Goal: Transaction & Acquisition: Purchase product/service

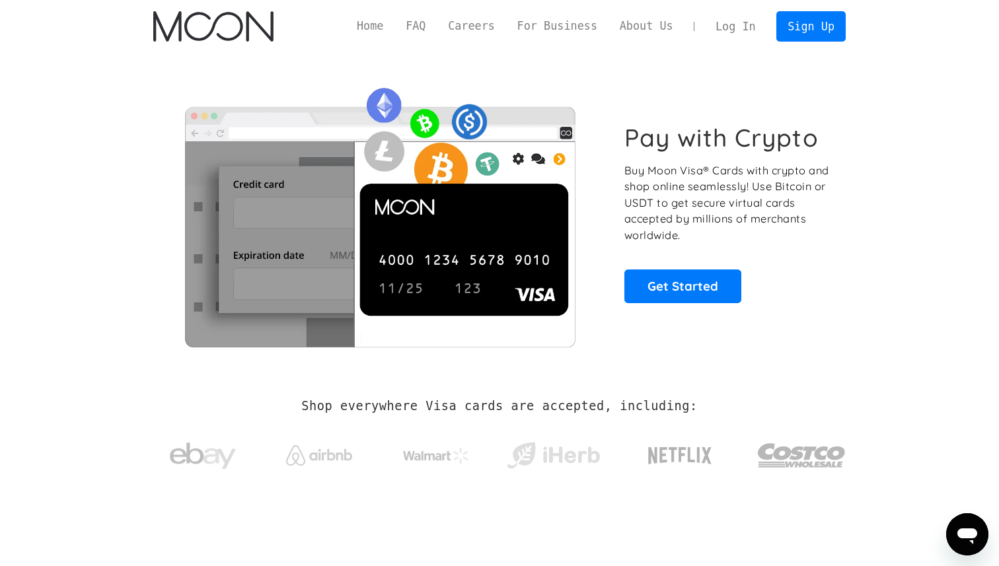
click at [743, 24] on link "Log In" at bounding box center [735, 26] width 62 height 29
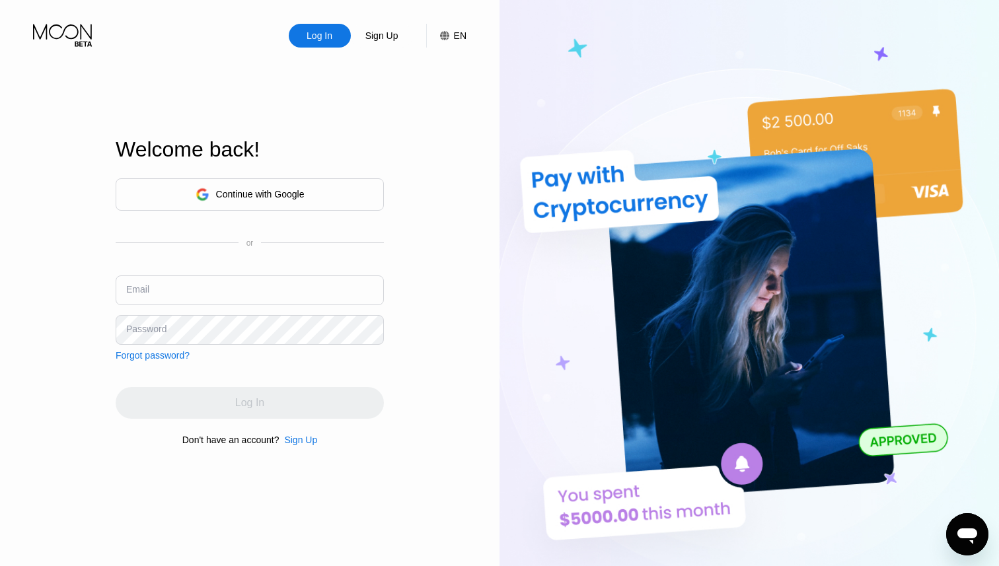
click at [280, 301] on input "text" at bounding box center [250, 291] width 268 height 30
paste input "[EMAIL_ADDRESS][DOMAIN_NAME]"
type input "[EMAIL_ADDRESS][DOMAIN_NAME]"
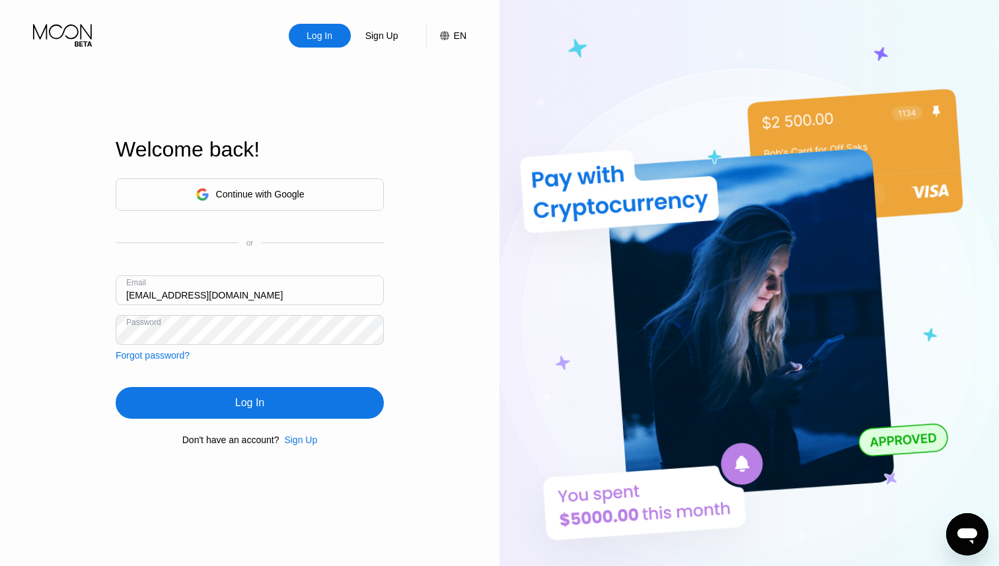
click at [231, 400] on div "Log In" at bounding box center [250, 403] width 268 height 32
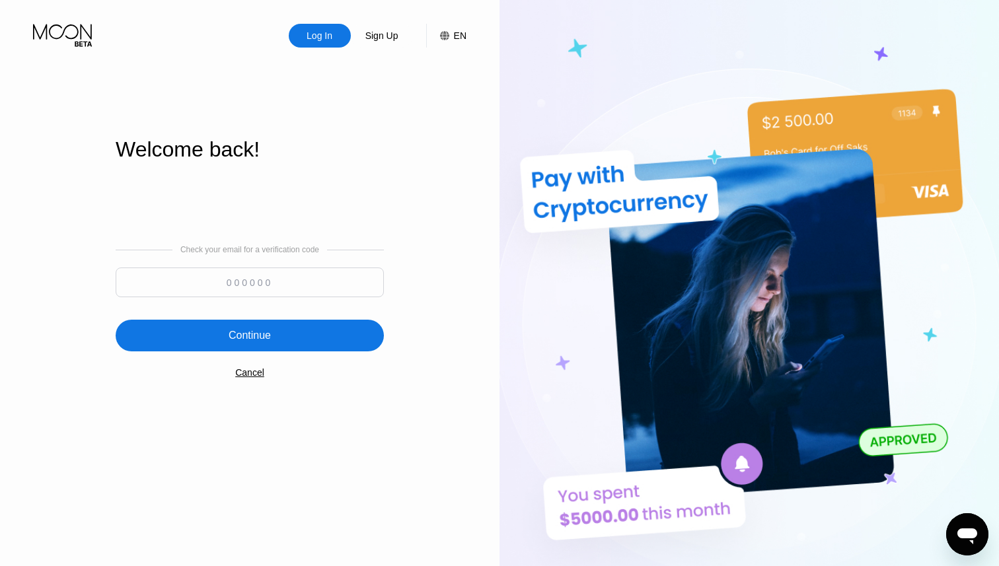
click at [282, 277] on input at bounding box center [250, 283] width 268 height 30
click at [248, 274] on input at bounding box center [250, 283] width 268 height 30
paste input "9"
click at [256, 281] on input at bounding box center [250, 283] width 268 height 30
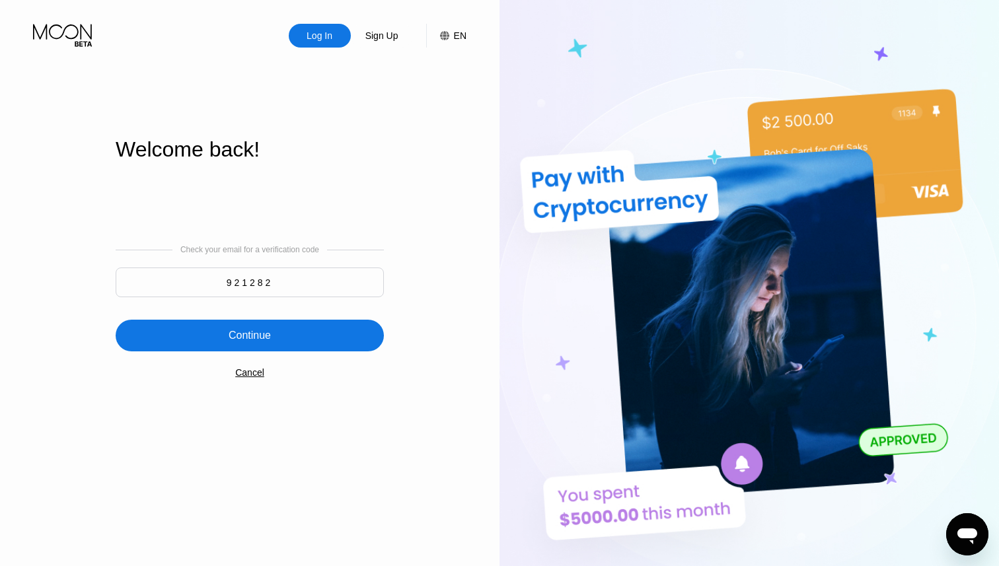
type input "921282"
click at [234, 334] on div "Continue" at bounding box center [250, 335] width 42 height 13
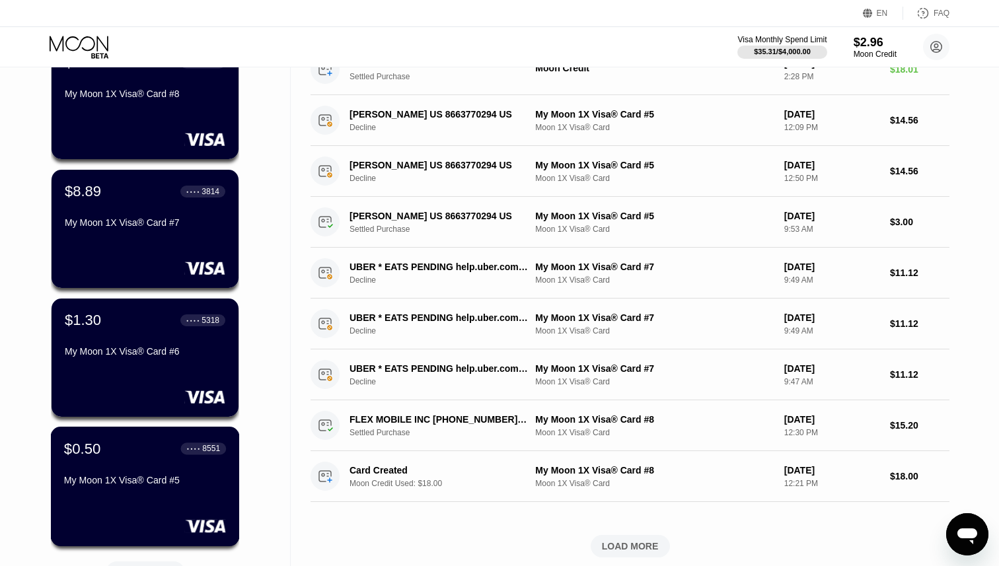
scroll to position [238, 0]
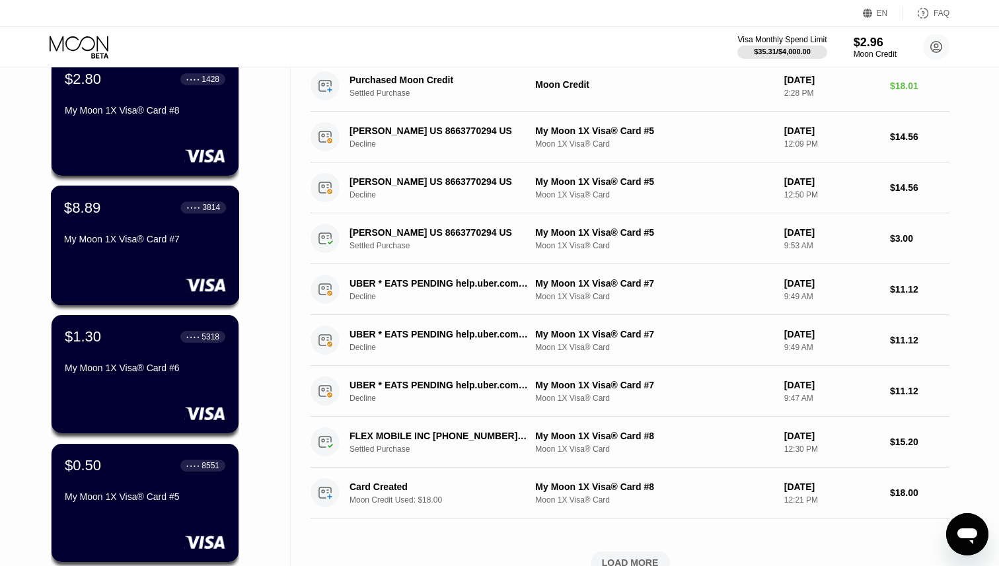
click at [137, 263] on div "$8.89 ● ● ● ● 3814 My Moon 1X Visa® Card #7" at bounding box center [145, 246] width 189 height 120
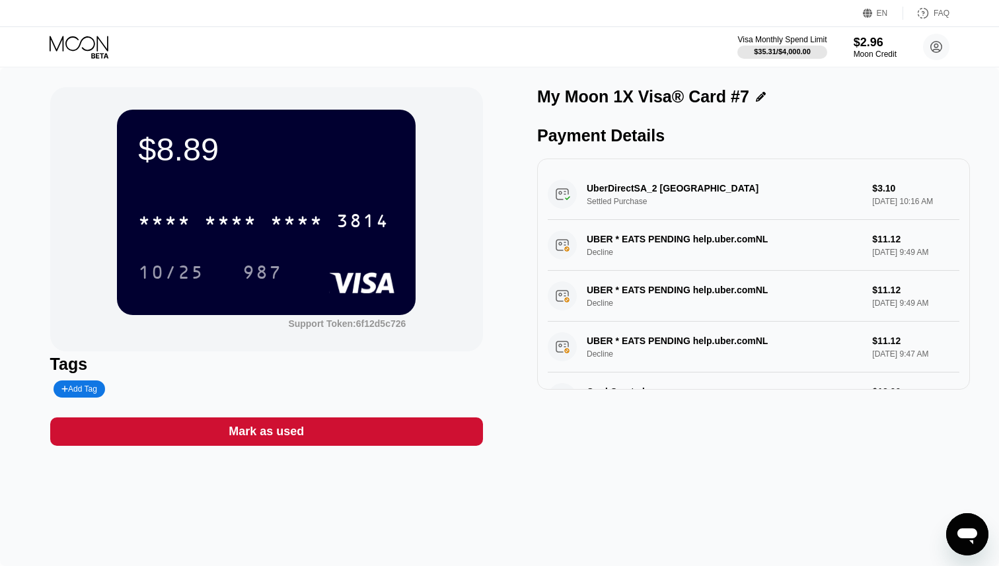
click at [72, 42] on icon at bounding box center [80, 47] width 61 height 23
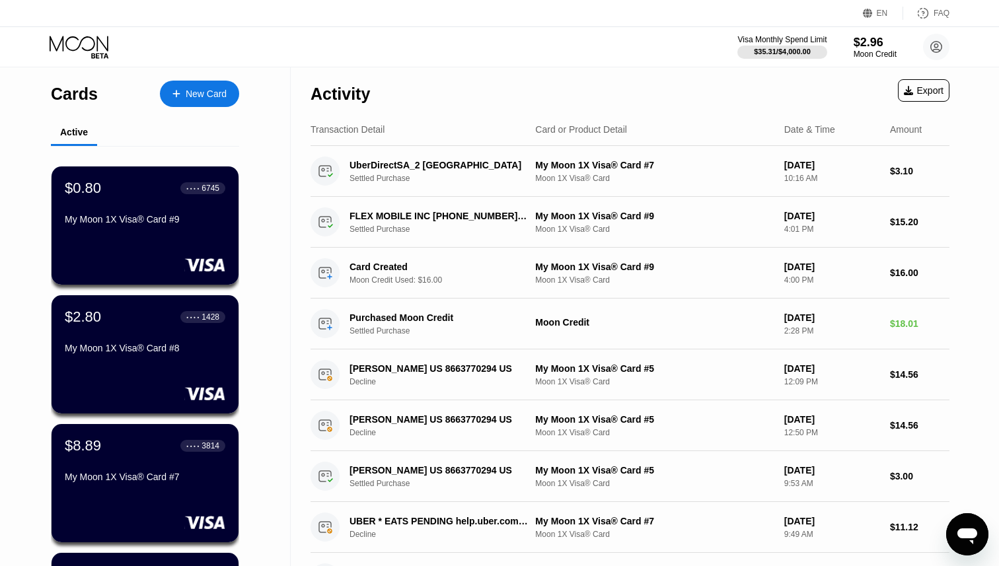
click at [197, 94] on div "New Card" at bounding box center [206, 94] width 41 height 11
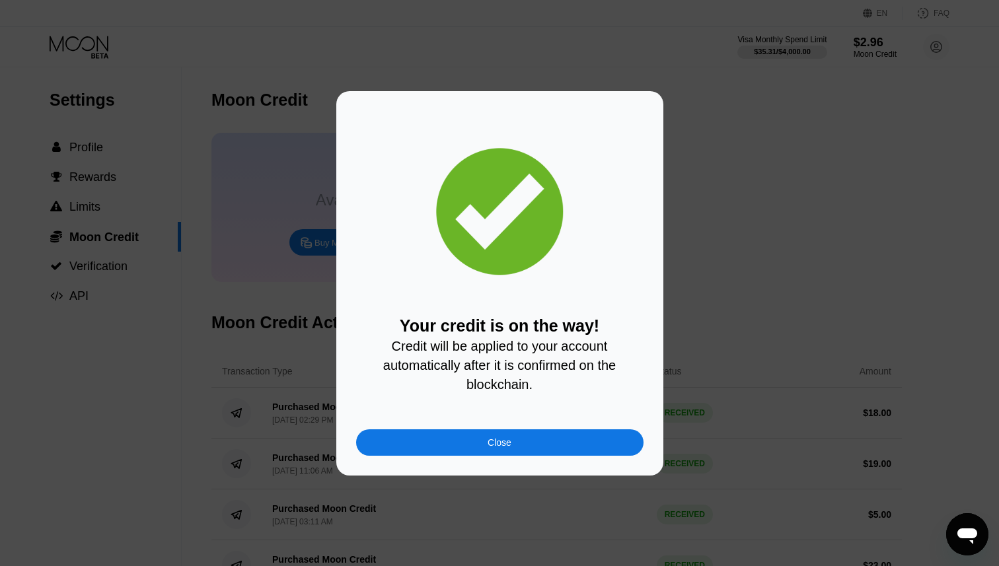
click at [555, 445] on div "Close" at bounding box center [499, 442] width 287 height 26
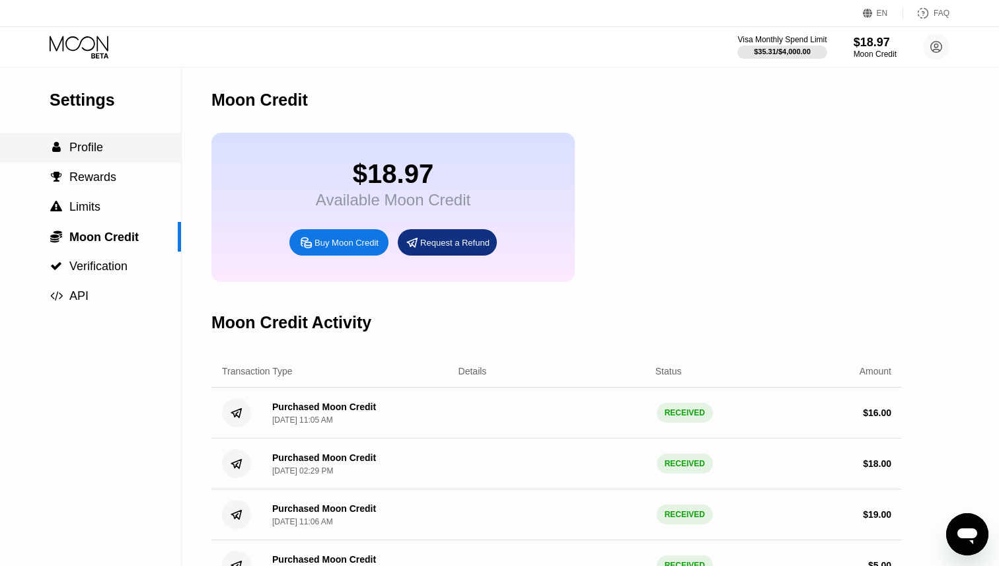
click at [93, 157] on div " Profile" at bounding box center [90, 148] width 181 height 30
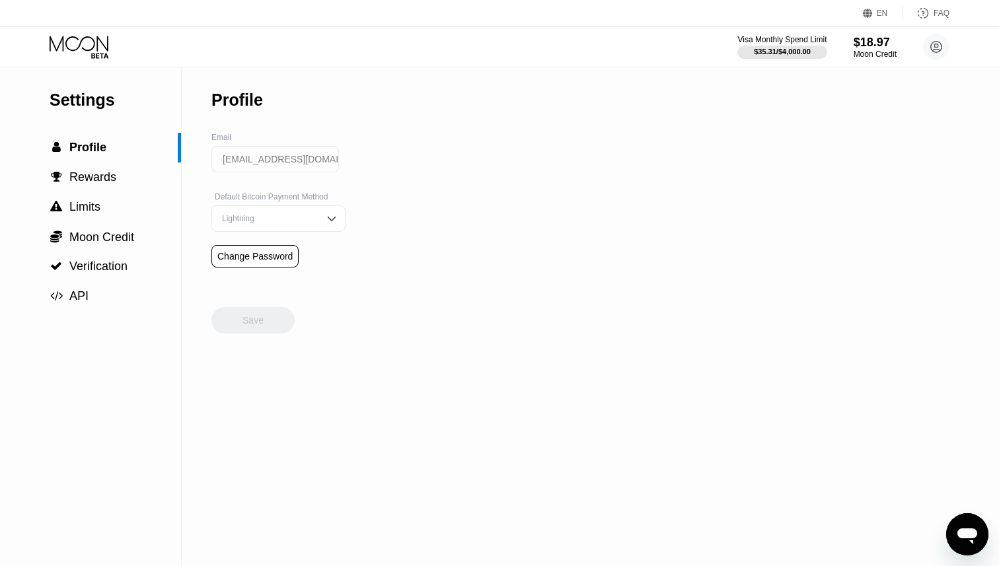
click at [94, 46] on icon at bounding box center [79, 43] width 59 height 15
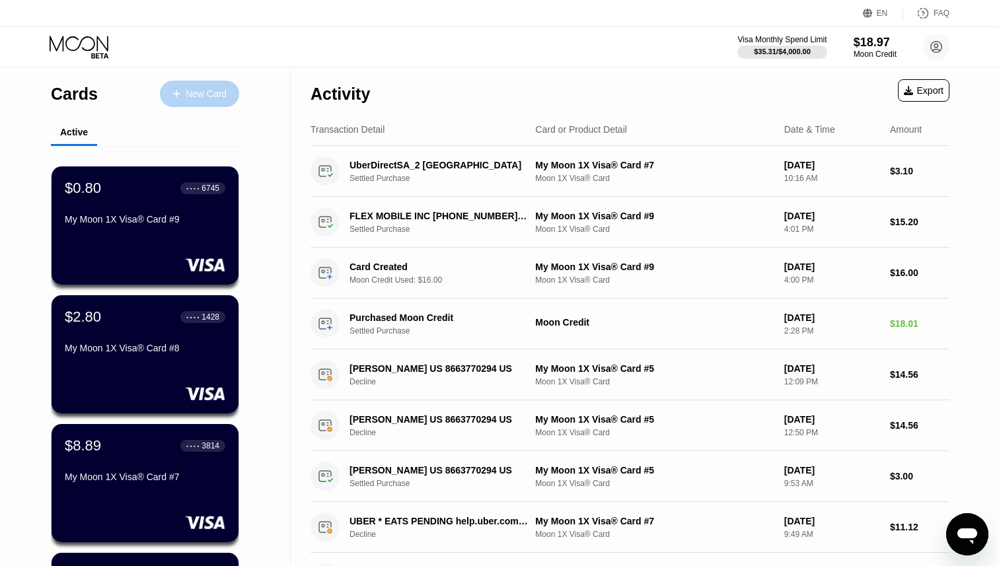
click at [197, 87] on div "New Card" at bounding box center [199, 94] width 79 height 26
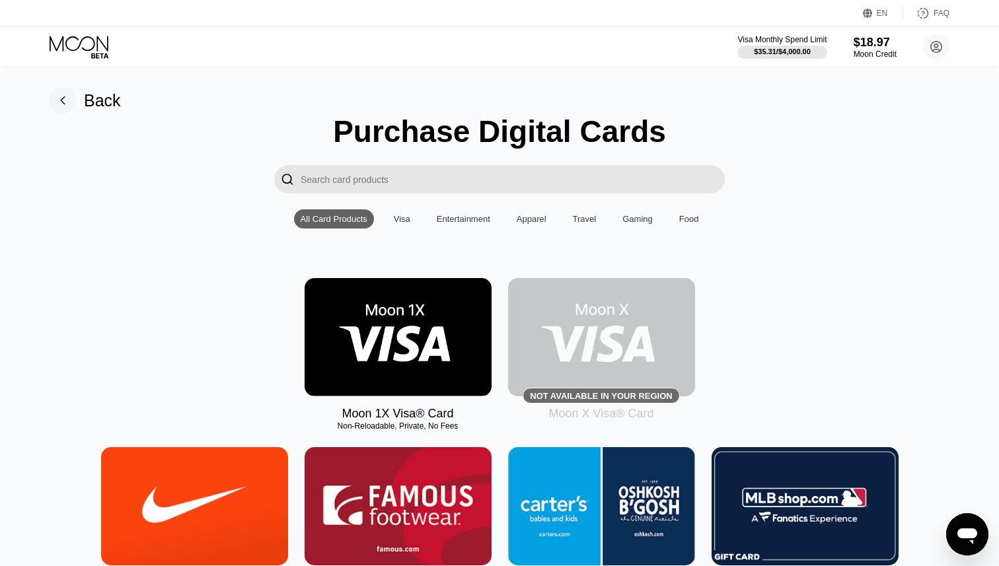
click at [377, 330] on img at bounding box center [398, 337] width 187 height 118
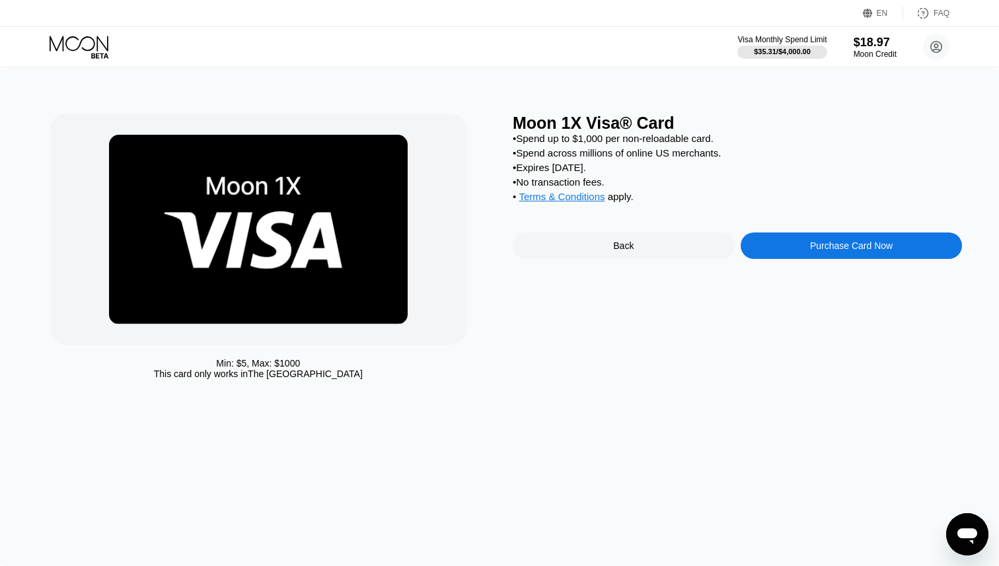
click at [799, 252] on div "Purchase Card Now" at bounding box center [852, 246] width 222 height 26
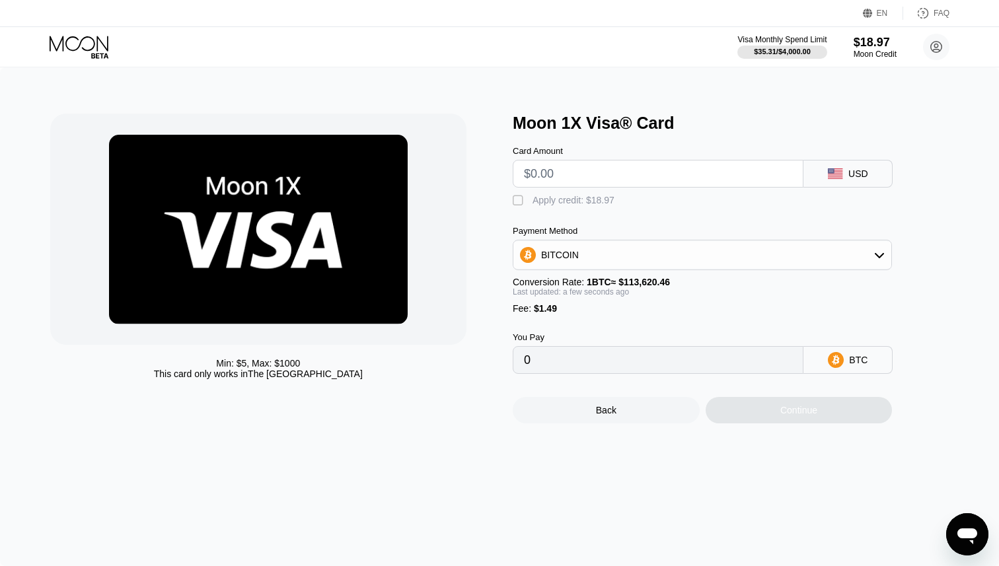
click at [589, 182] on input "text" at bounding box center [658, 174] width 268 height 26
type input "$1"
type input "0.00002192"
type input "$16"
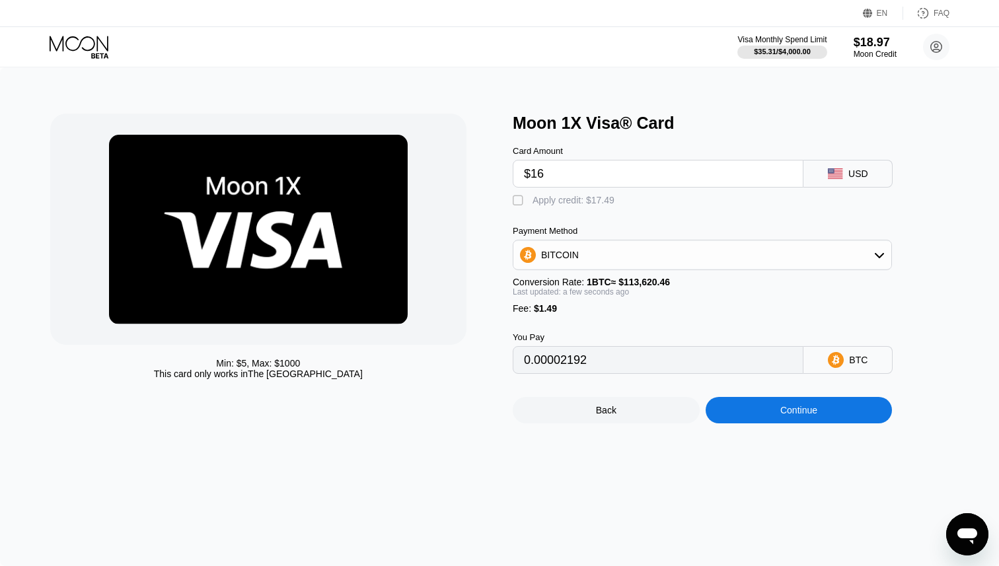
type input "0.00015394"
type input "$16"
click at [518, 203] on div "" at bounding box center [519, 200] width 13 height 13
type input "0"
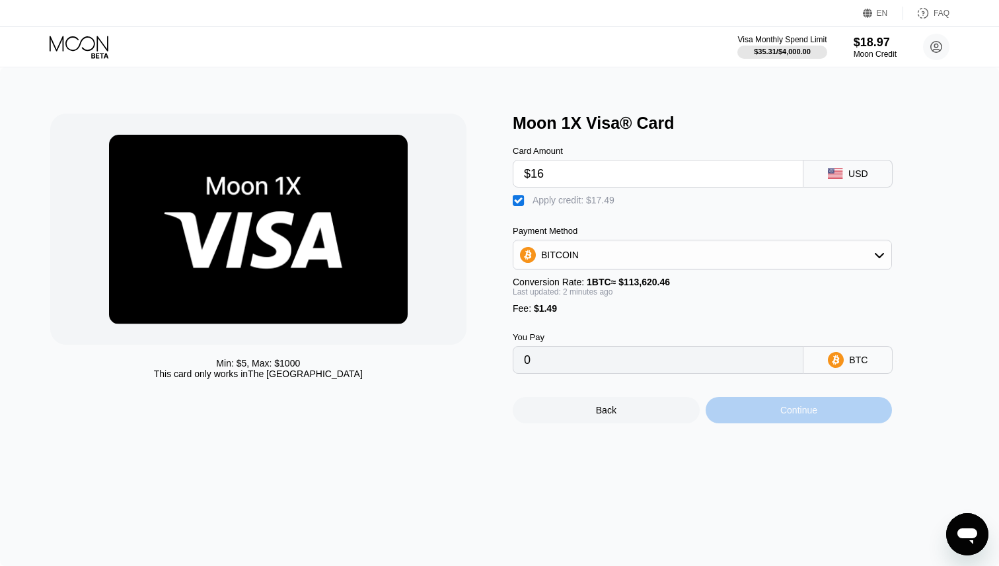
click at [817, 415] on div "Continue" at bounding box center [798, 410] width 37 height 11
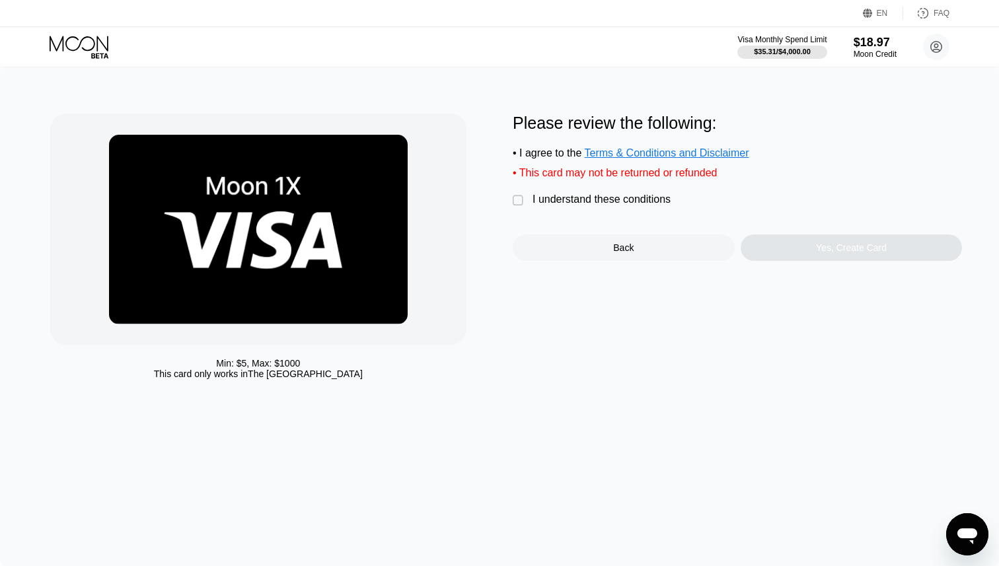
click at [517, 203] on div "" at bounding box center [519, 200] width 13 height 13
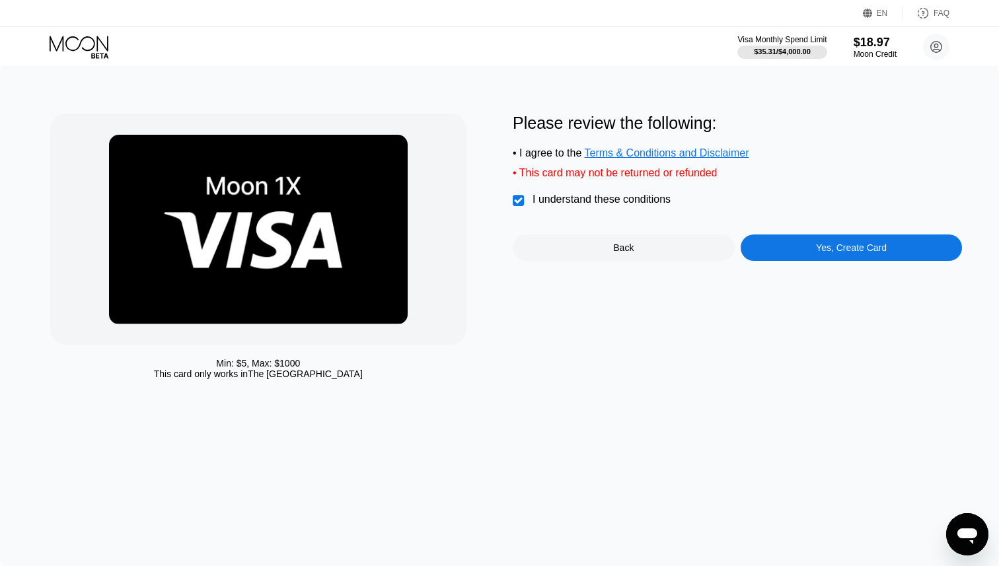
click at [798, 255] on div "Yes, Create Card" at bounding box center [852, 248] width 222 height 26
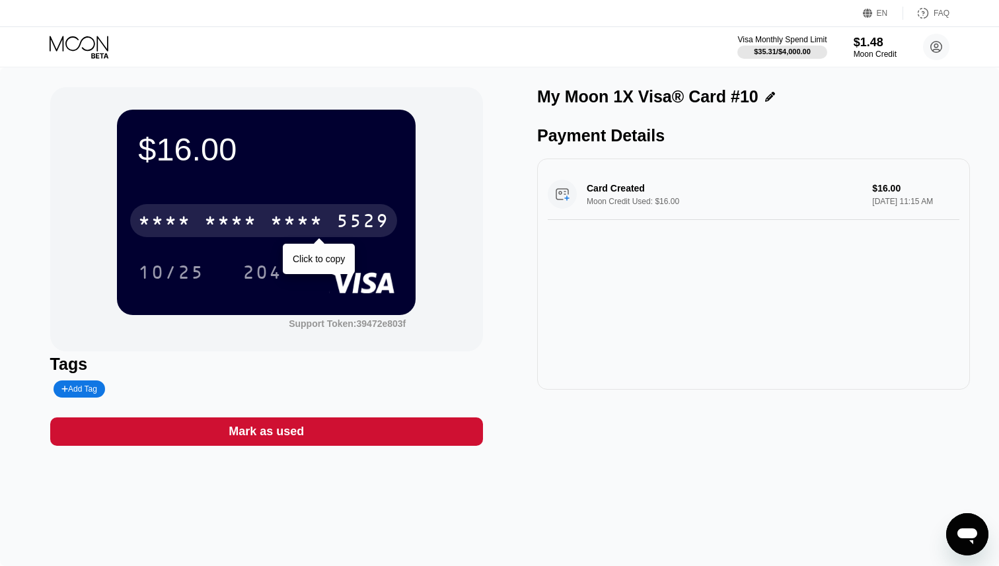
click at [344, 221] on div "5529" at bounding box center [362, 222] width 53 height 21
